Goal: Task Accomplishment & Management: Manage account settings

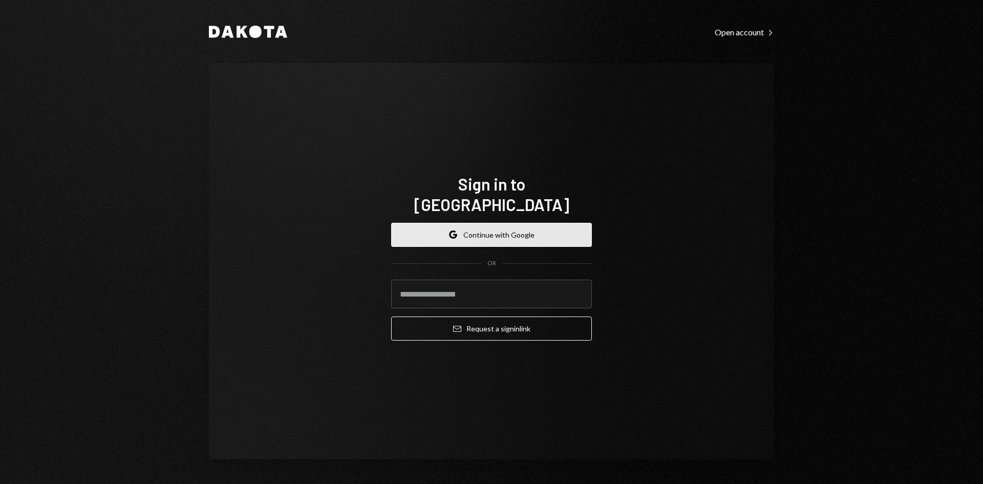
click at [437, 223] on button "Google Continue with Google" at bounding box center [491, 235] width 201 height 24
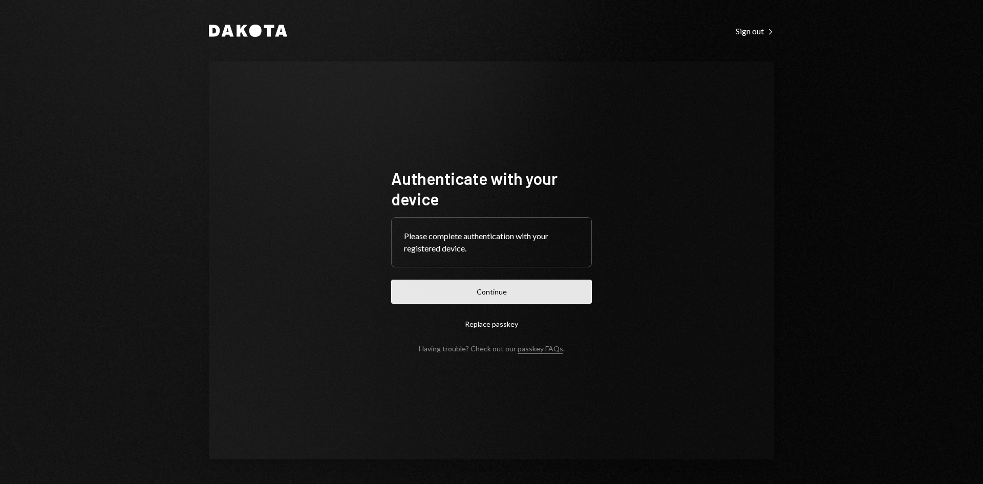
click at [451, 290] on button "Continue" at bounding box center [491, 291] width 201 height 24
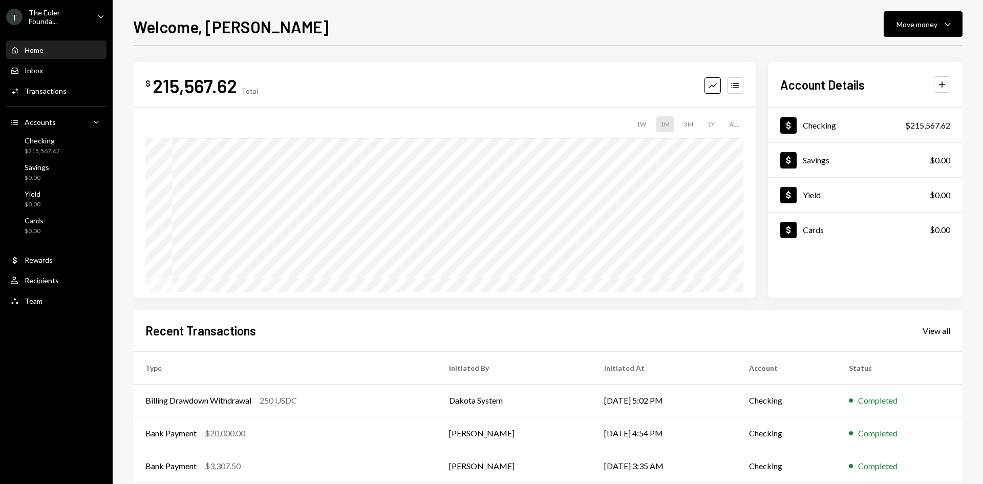
click at [83, 21] on div "T The Euler Founda..." at bounding box center [47, 16] width 83 height 17
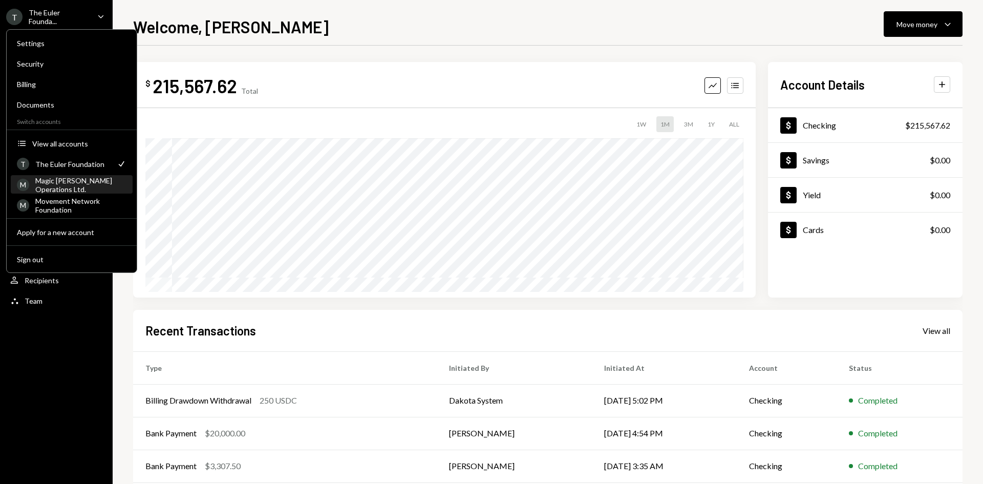
click at [68, 188] on div "Magic [PERSON_NAME] Operations Ltd." at bounding box center [80, 184] width 91 height 17
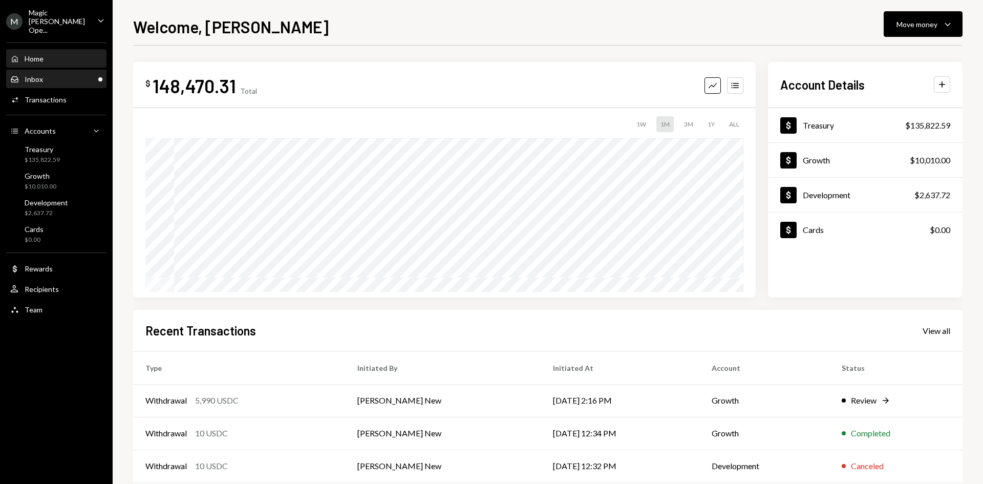
click at [95, 75] on div "Inbox Inbox" at bounding box center [56, 79] width 92 height 9
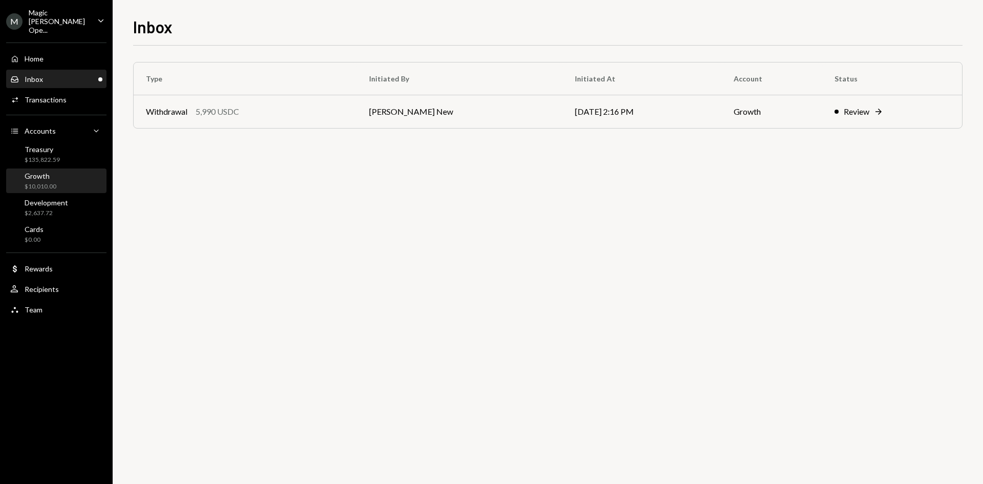
click at [59, 171] on div "Growth $10,010.00" at bounding box center [56, 180] width 92 height 19
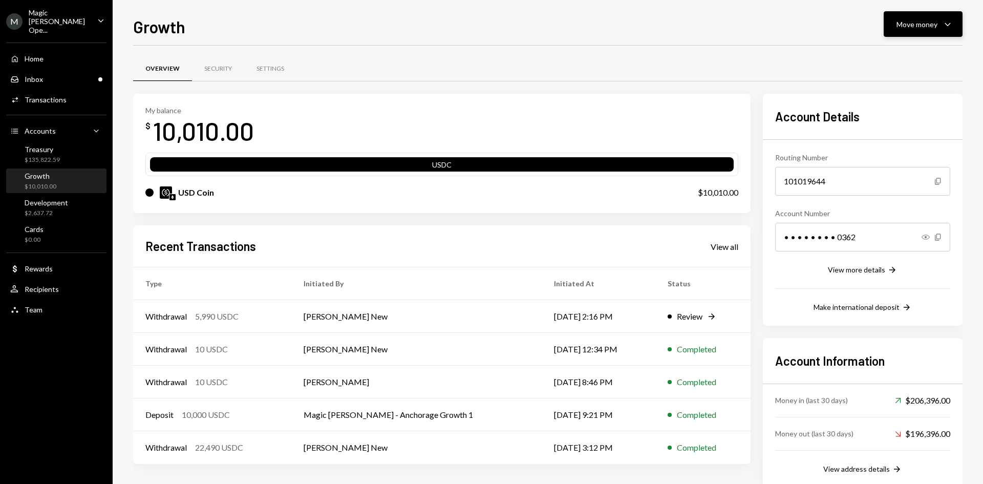
click at [934, 28] on div "Move money" at bounding box center [916, 24] width 41 height 11
click at [895, 52] on div "Send" at bounding box center [914, 55] width 75 height 11
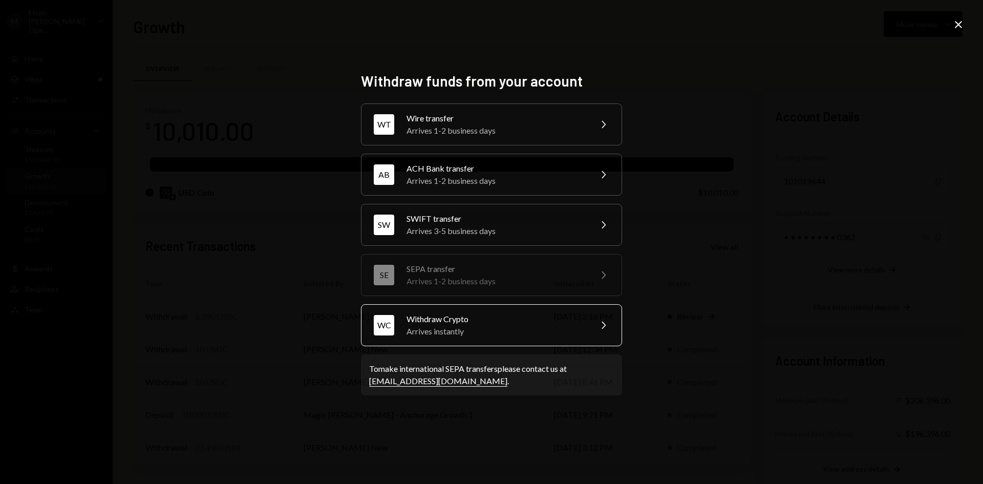
click at [530, 340] on div "WC Withdraw Crypto Arrives instantly Chevron Right" at bounding box center [491, 325] width 261 height 42
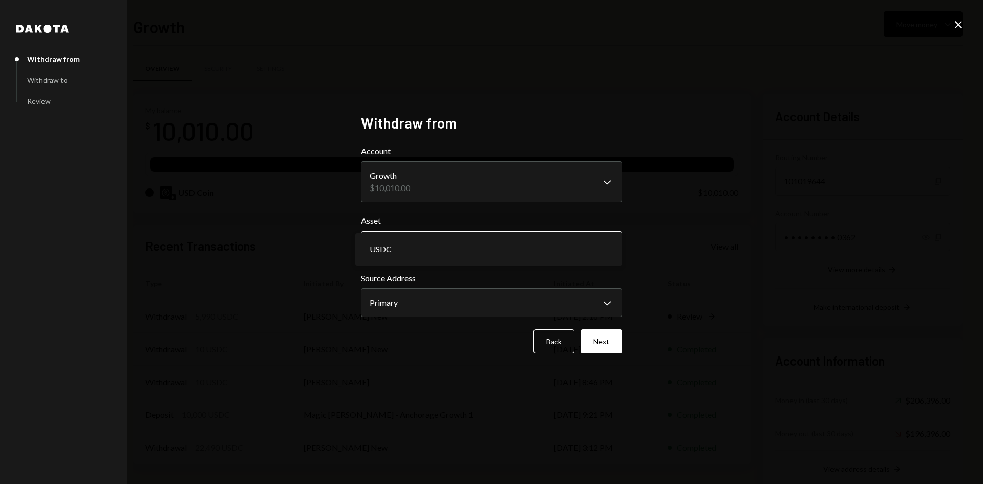
click at [418, 248] on body "M Magic [PERSON_NAME] Ope... Caret Down Home Home Inbox Inbox Activities Transa…" at bounding box center [491, 242] width 983 height 484
click at [619, 341] on button "Next" at bounding box center [600, 341] width 41 height 24
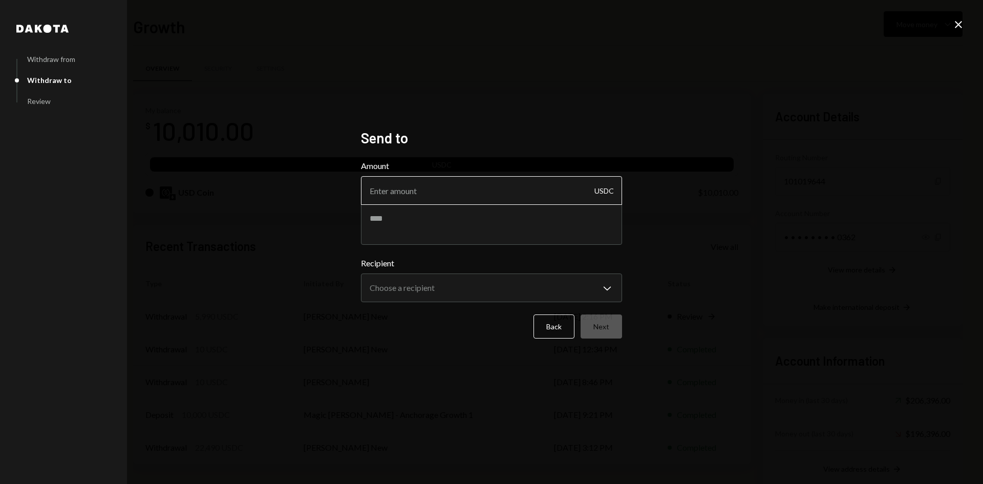
click at [431, 192] on input "Amount" at bounding box center [491, 190] width 261 height 29
type input "100"
click at [433, 213] on textarea at bounding box center [491, 224] width 261 height 41
paste textarea "**********"
type textarea "**********"
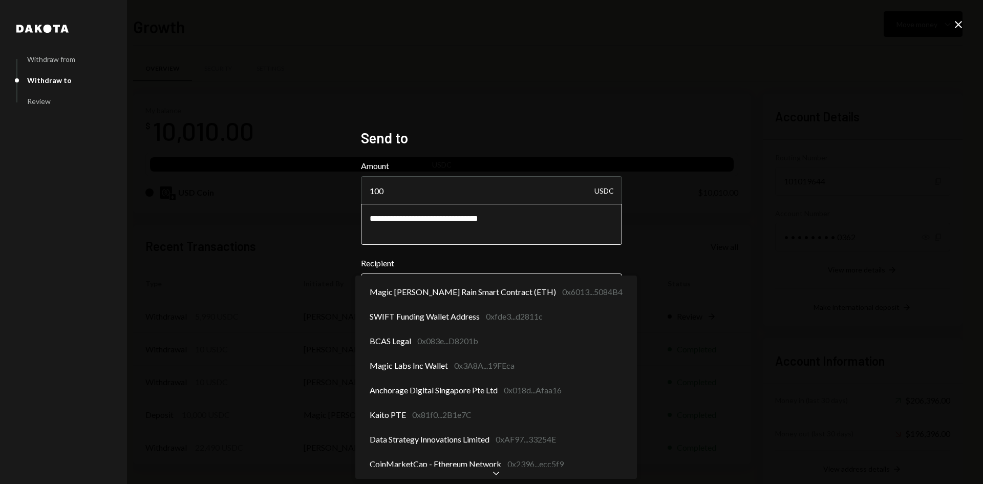
click at [429, 289] on body "M Magic [PERSON_NAME] Ope... Caret Down Home Home Inbox Inbox Activities Transa…" at bounding box center [491, 242] width 983 height 484
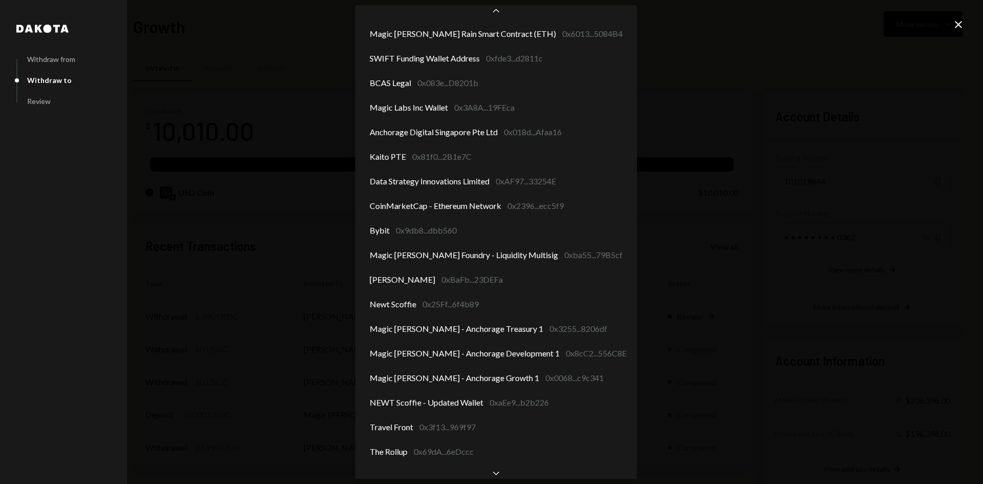
scroll to position [38, 0]
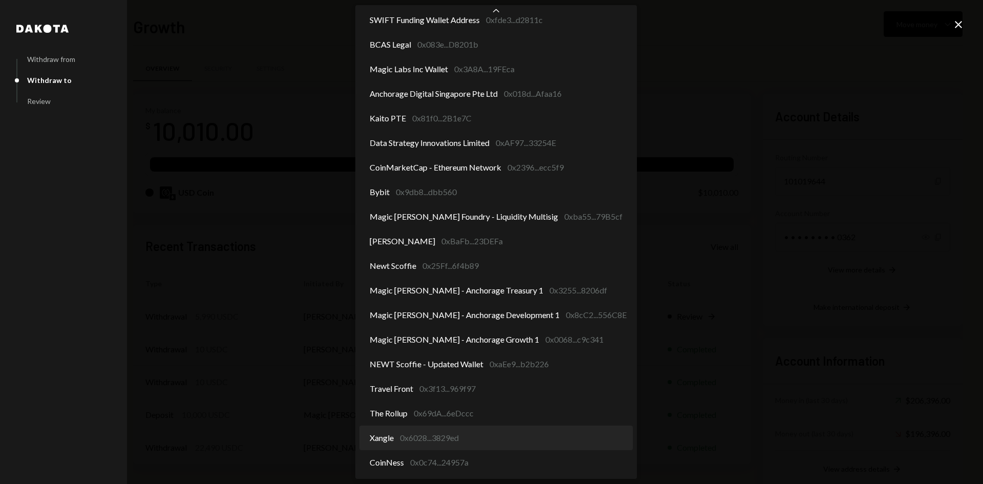
select select "**********"
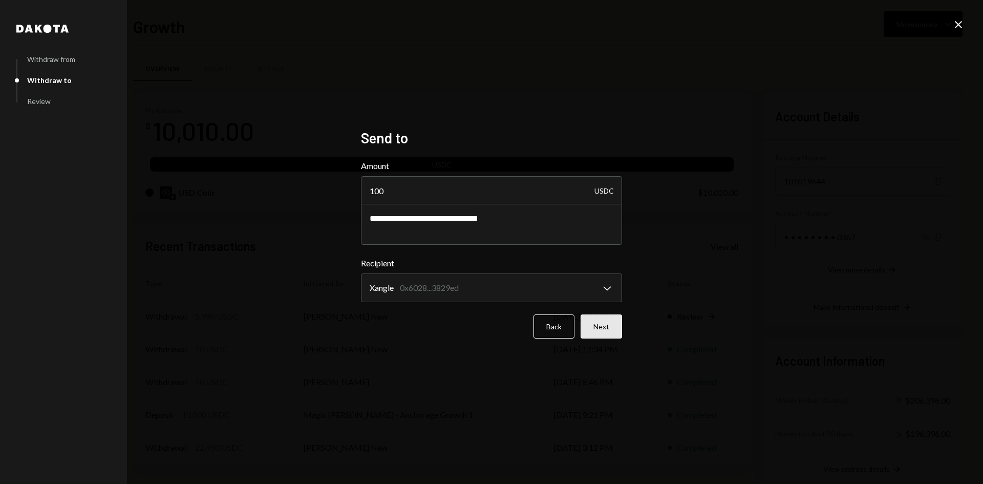
click at [604, 334] on button "Next" at bounding box center [600, 326] width 41 height 24
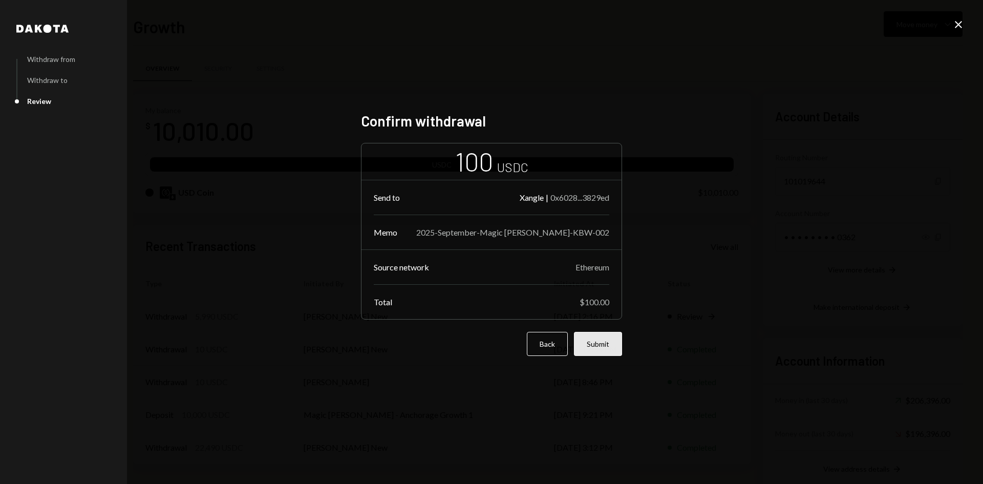
click at [600, 349] on button "Submit" at bounding box center [598, 344] width 48 height 24
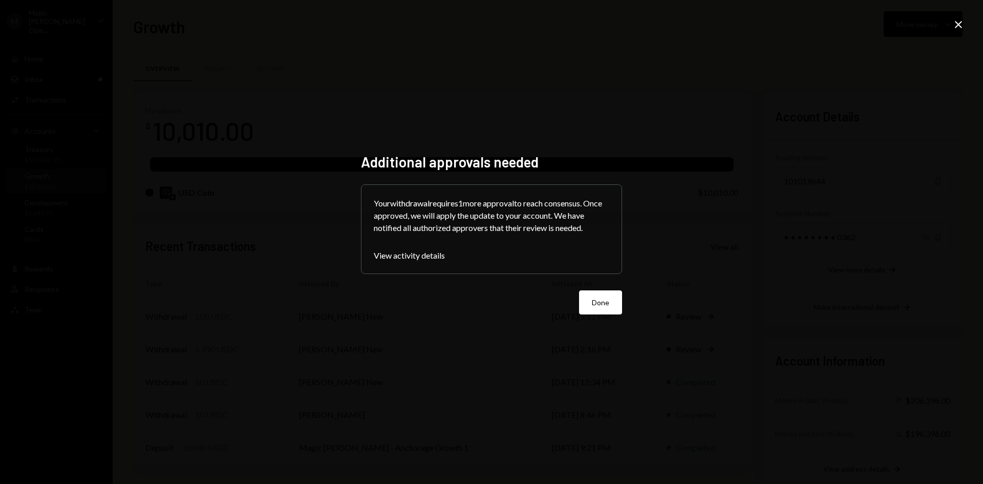
click at [587, 317] on div "Additional approvals needed Your withdrawal requires 1 more approval to reach c…" at bounding box center [491, 242] width 261 height 178
click at [594, 308] on button "Done" at bounding box center [600, 302] width 43 height 24
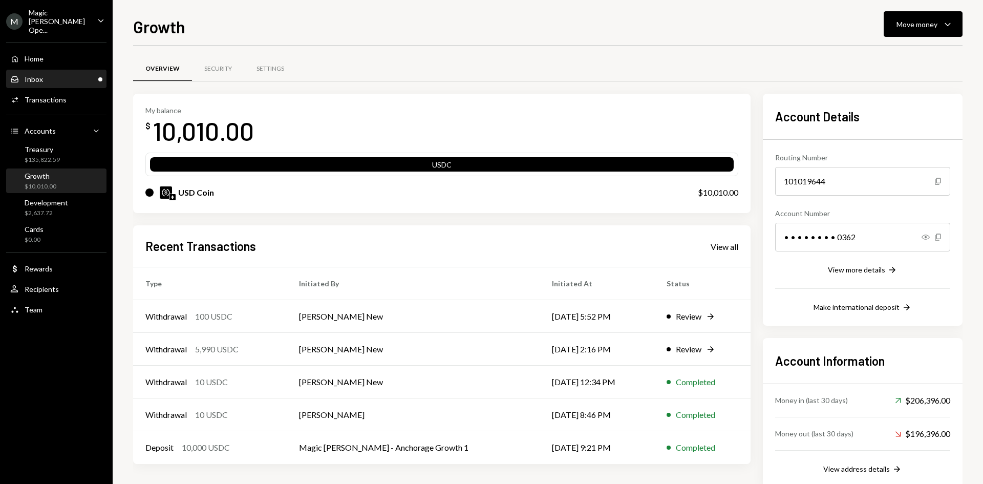
click at [35, 75] on div "Inbox" at bounding box center [34, 79] width 18 height 9
